Goal: Information Seeking & Learning: Understand process/instructions

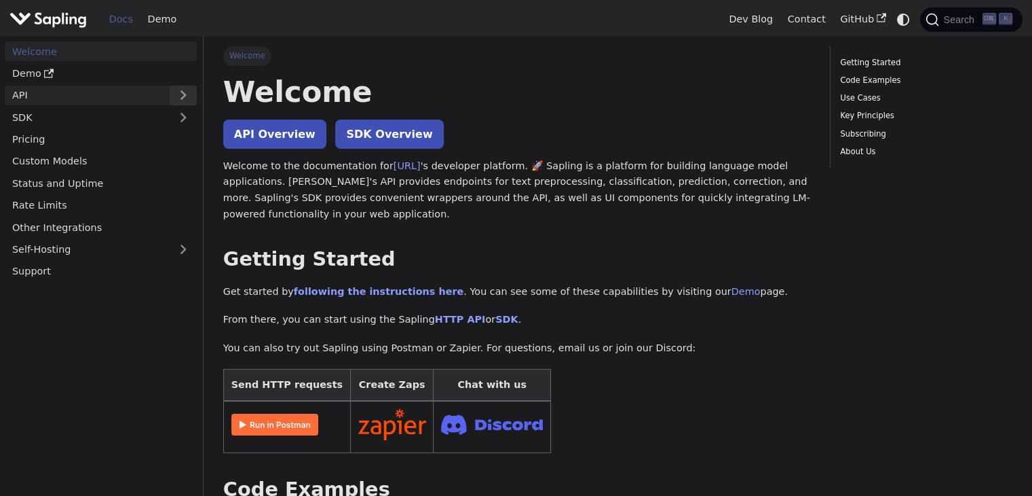
click at [109, 94] on link "API" at bounding box center [87, 96] width 165 height 20
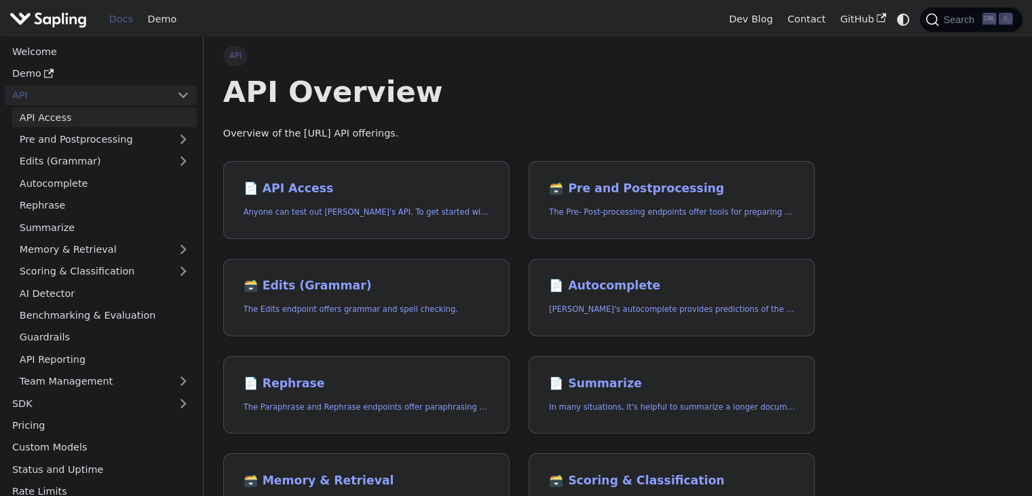
click at [134, 113] on link "API Access" at bounding box center [104, 117] width 185 height 20
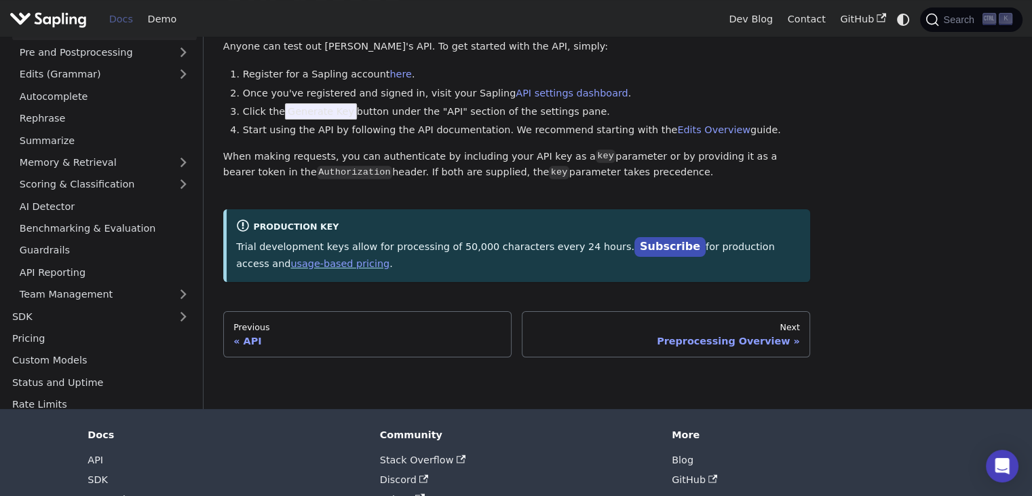
scroll to position [10, 0]
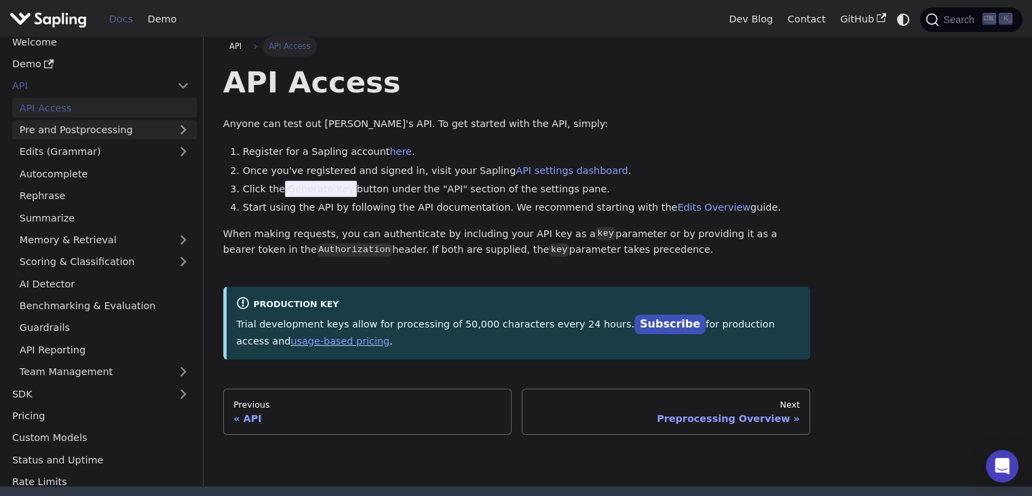
click at [109, 135] on link "Pre and Postprocessing" at bounding box center [104, 130] width 185 height 20
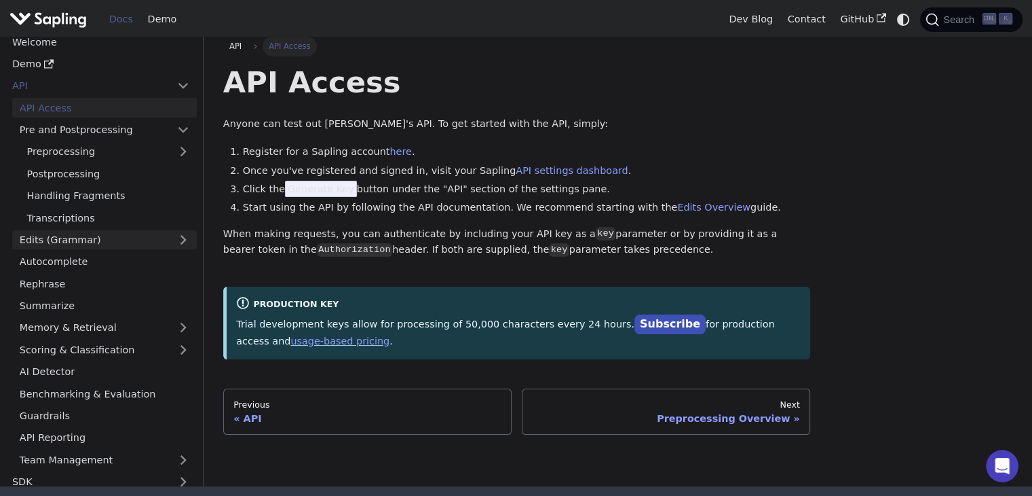
scroll to position [0, 0]
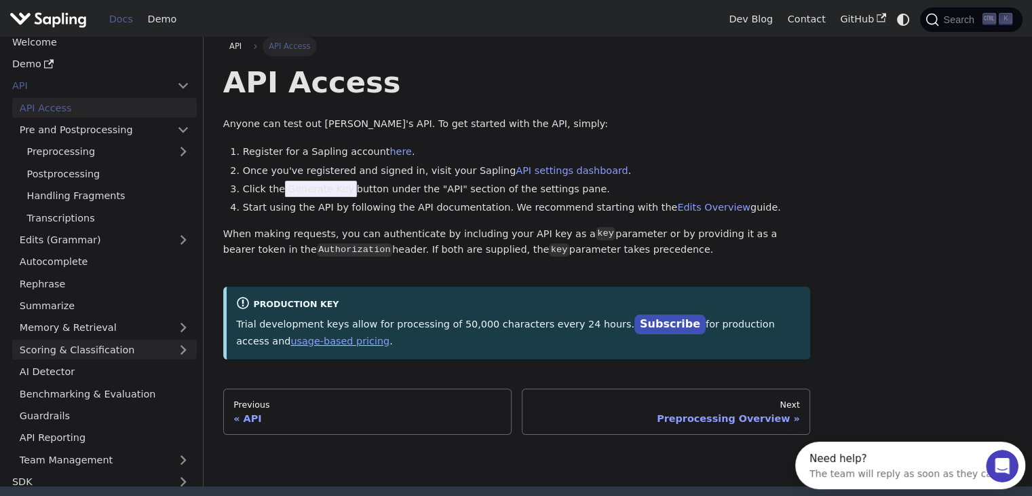
click at [117, 344] on link "Scoring & Classification" at bounding box center [104, 349] width 185 height 20
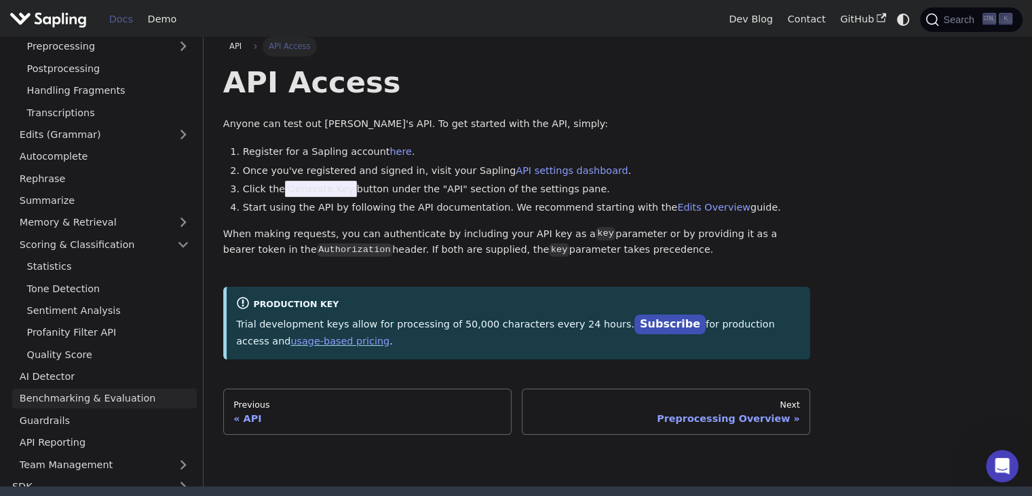
scroll to position [136, 0]
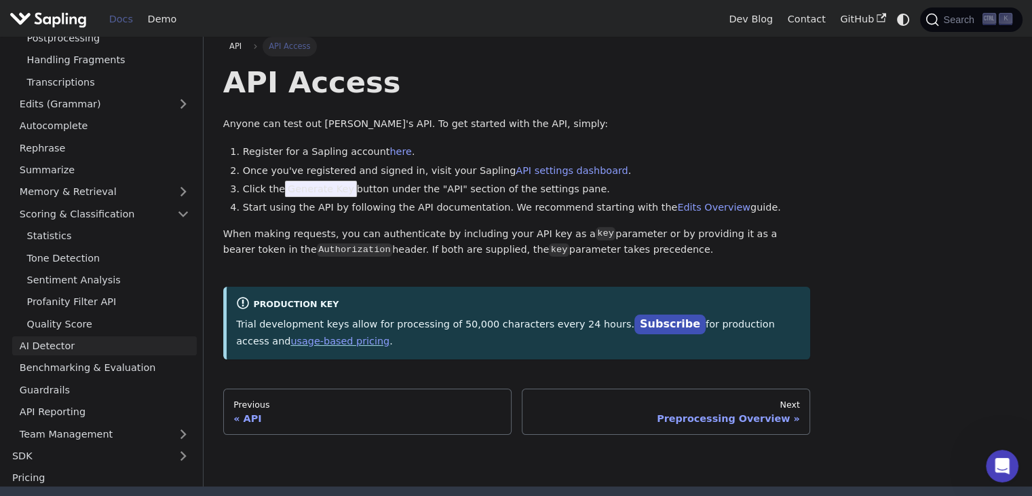
click at [100, 346] on link "AI Detector" at bounding box center [104, 346] width 185 height 20
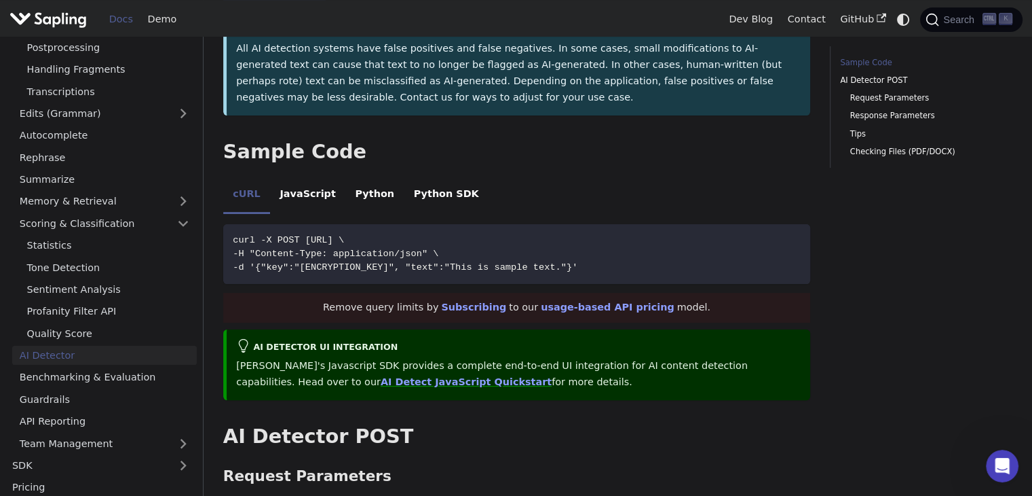
scroll to position [272, 0]
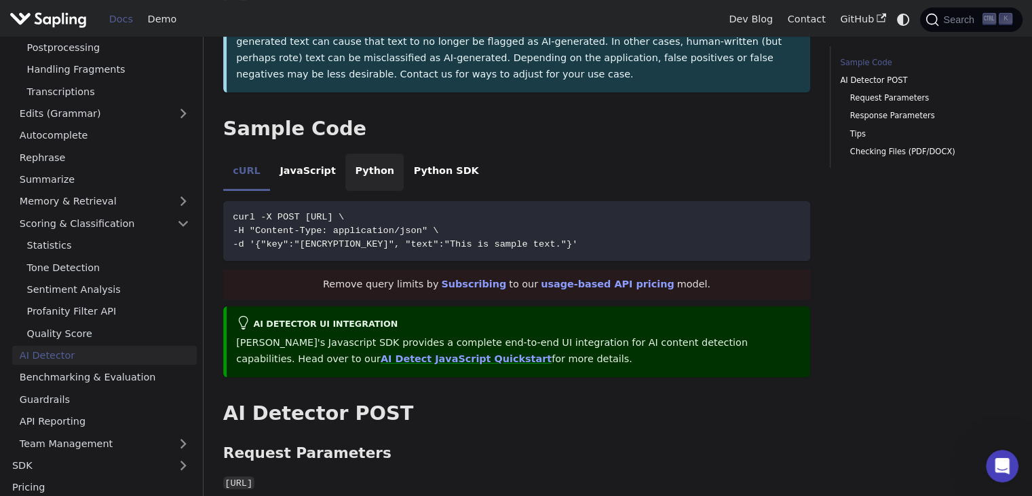
click at [356, 160] on li "Python" at bounding box center [375, 172] width 58 height 38
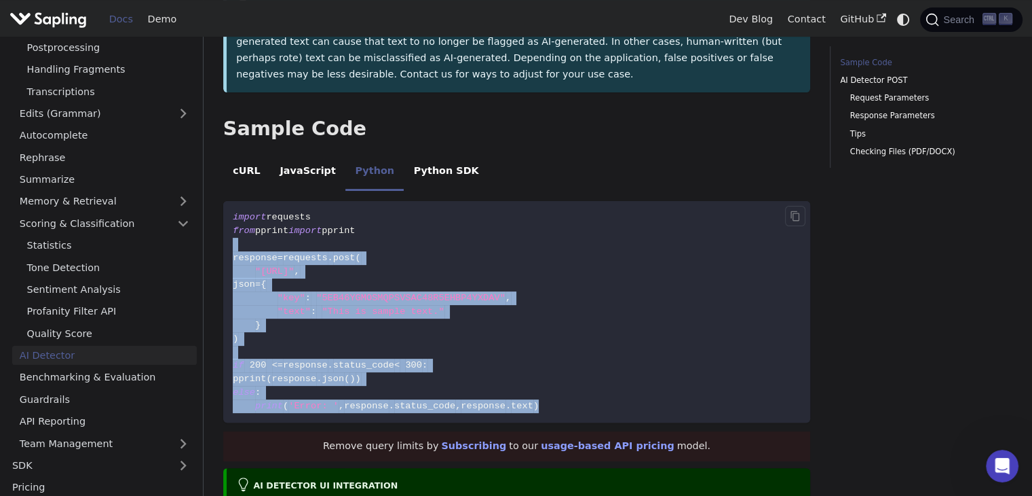
drag, startPoint x: 532, startPoint y: 391, endPoint x: 224, endPoint y: 247, distance: 340.1
click at [224, 247] on code "import requests from pprint import pprint response = requests . post ( "[URL]" …" at bounding box center [516, 311] width 587 height 221
copy code "response = requests . post ( "[URL]" , json = { "key" : "5EB46YGMOSMQPSVSAC48R5…"
